Goal: Task Accomplishment & Management: Use online tool/utility

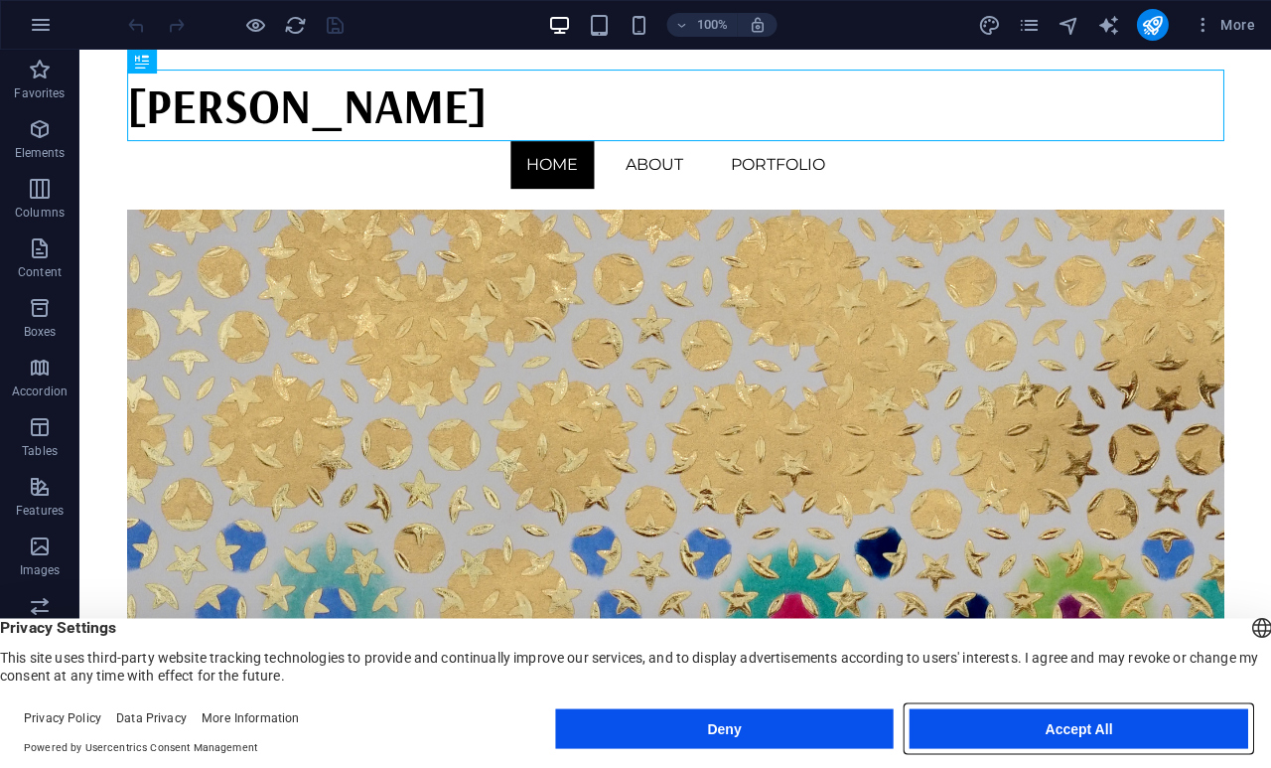
click at [1122, 733] on button "Accept All" at bounding box center [1078, 728] width 339 height 40
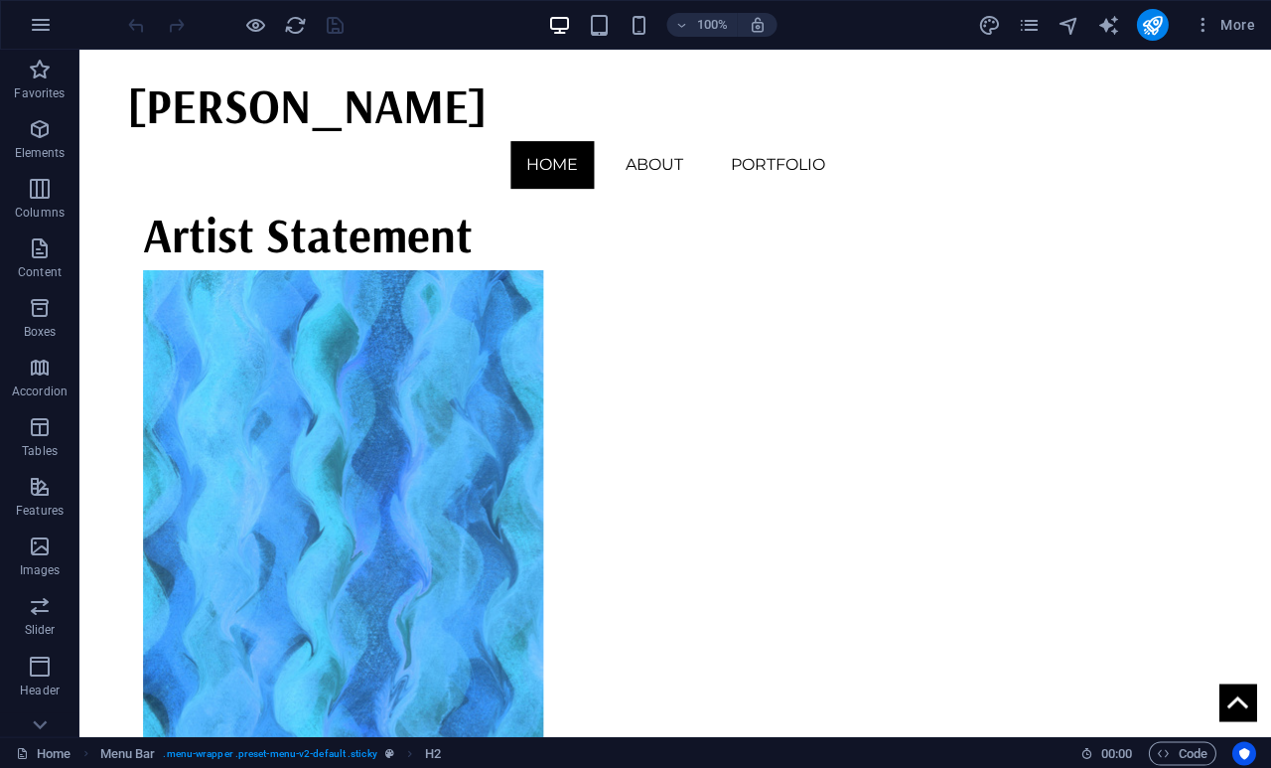
scroll to position [1083, 0]
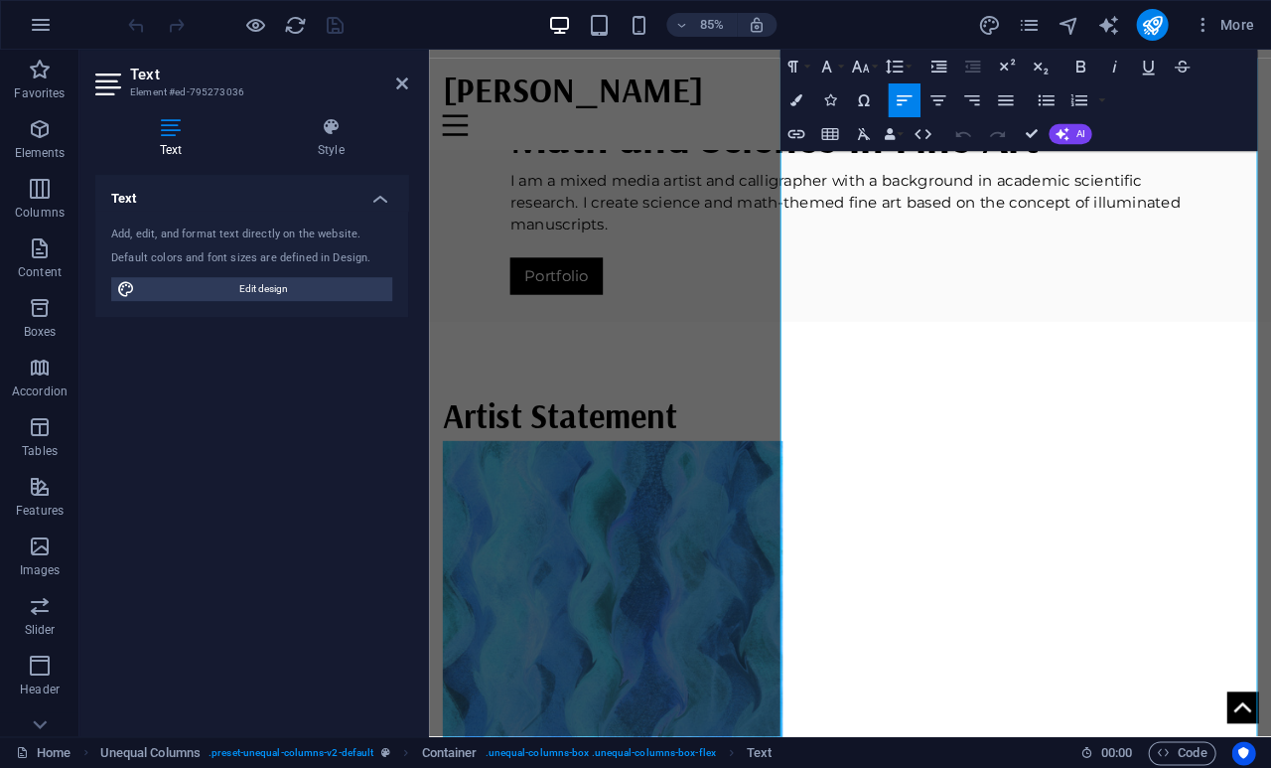
scroll to position [798, 0]
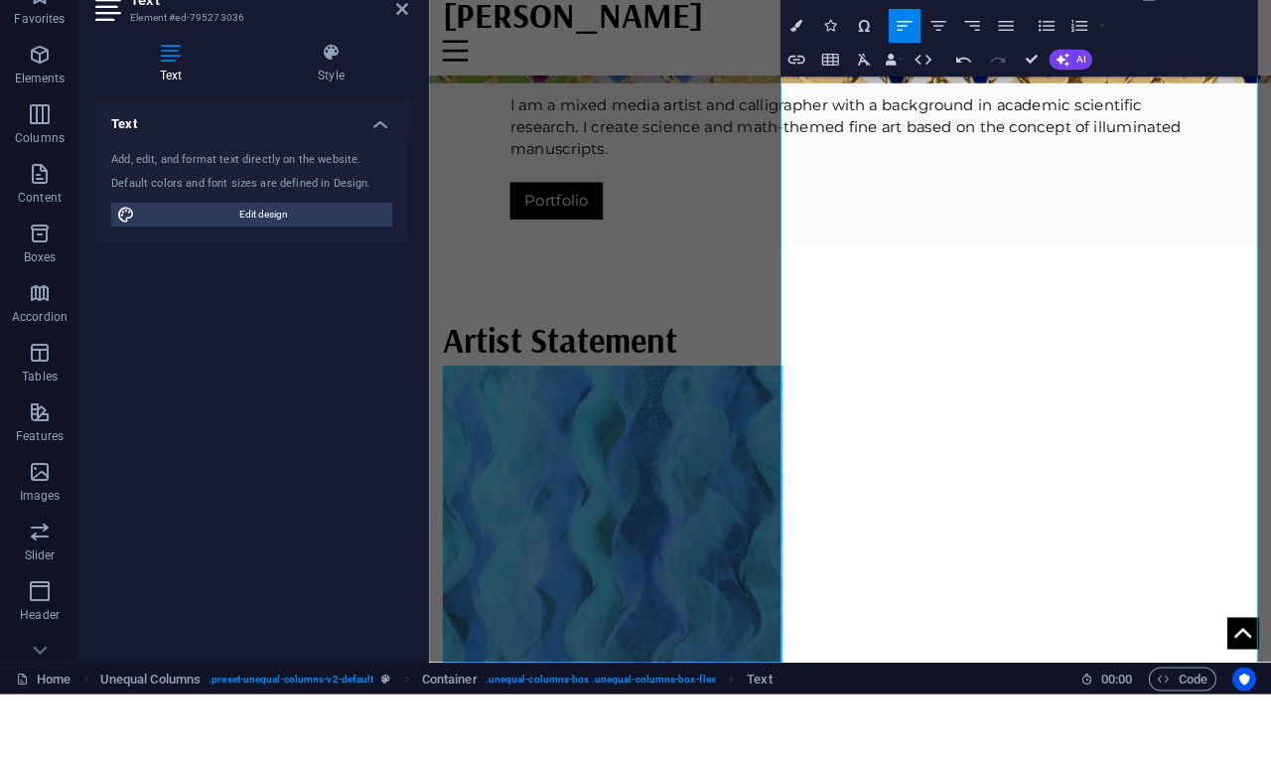
click at [365, 473] on div "Text Add, edit, and format text directly on the website. Default colors and fon…" at bounding box center [251, 447] width 313 height 545
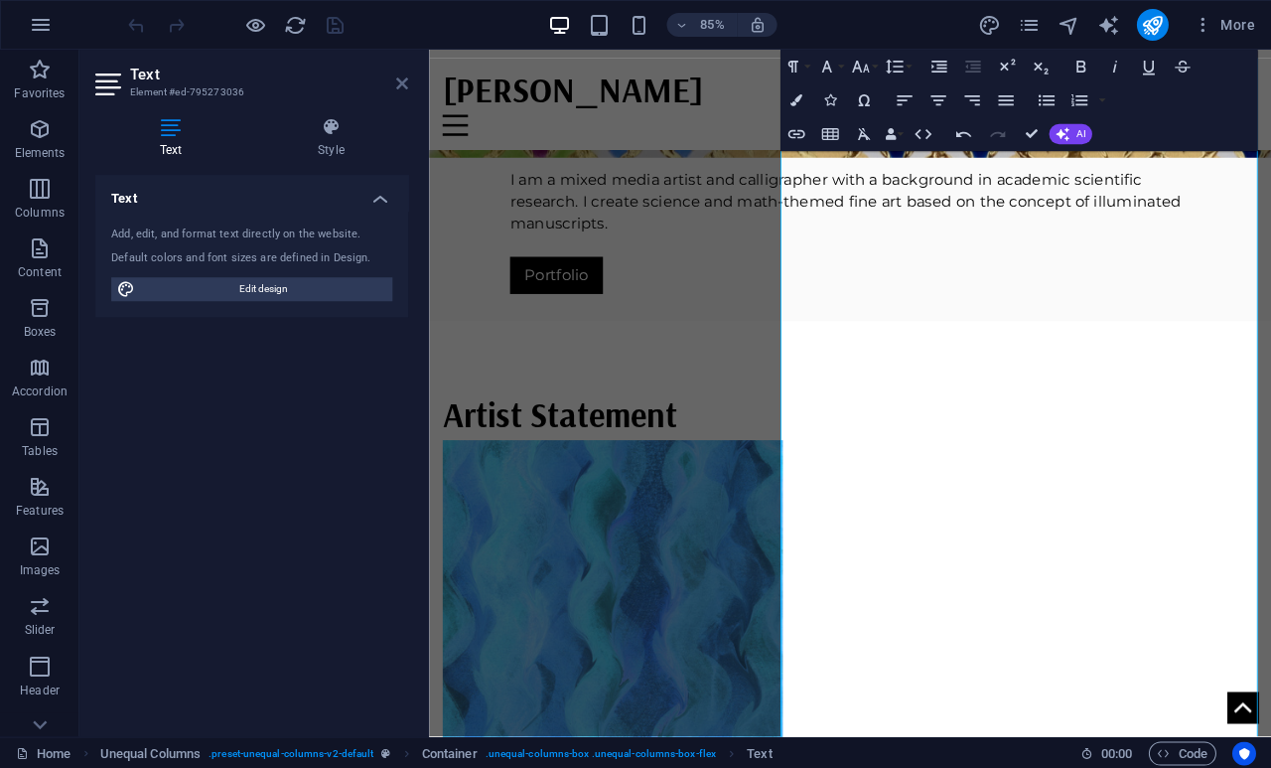
click at [404, 81] on icon at bounding box center [402, 83] width 12 height 16
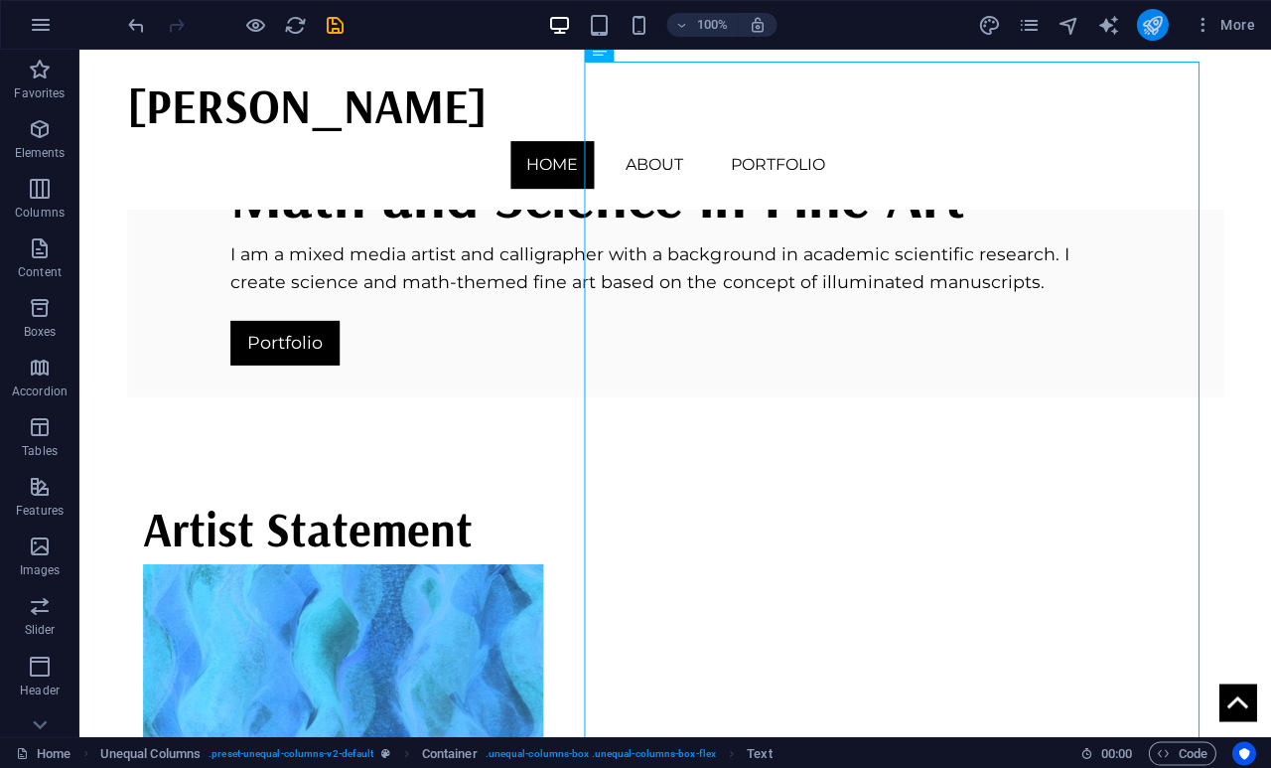
click at [1152, 28] on icon "publish" at bounding box center [1151, 25] width 23 height 23
